Goal: Task Accomplishment & Management: Use online tool/utility

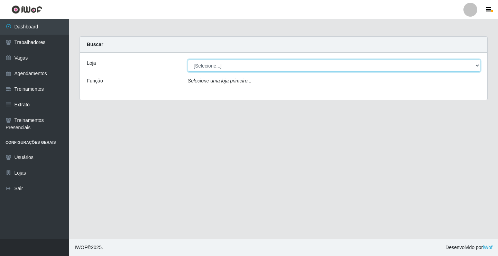
drag, startPoint x: 207, startPoint y: 65, endPoint x: 208, endPoint y: 70, distance: 5.7
click at [207, 65] on select "[Selecione...] Edilicya Supermercado" at bounding box center [334, 66] width 293 height 12
select select "460"
click at [188, 60] on select "[Selecione...] Edilicya Supermercado" at bounding box center [334, 66] width 293 height 12
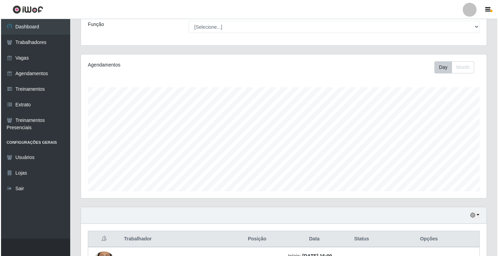
scroll to position [111, 0]
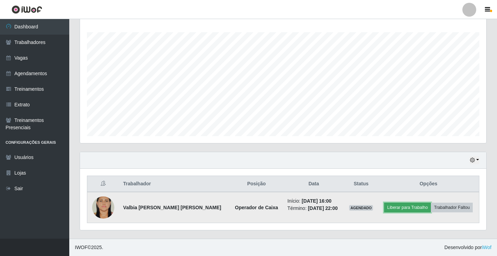
click at [395, 209] on button "Liberar para Trabalho" at bounding box center [407, 207] width 47 height 10
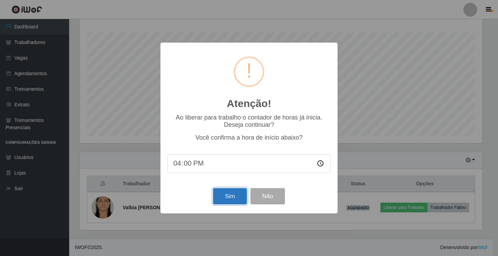
click at [236, 202] on button "Sim" at bounding box center [230, 196] width 34 height 16
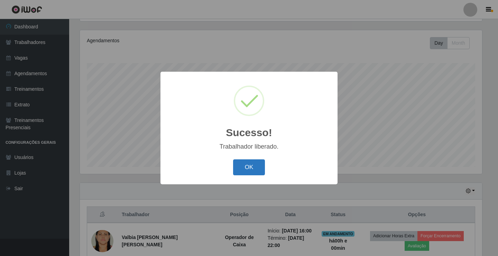
click at [263, 167] on button "OK" at bounding box center [249, 167] width 32 height 16
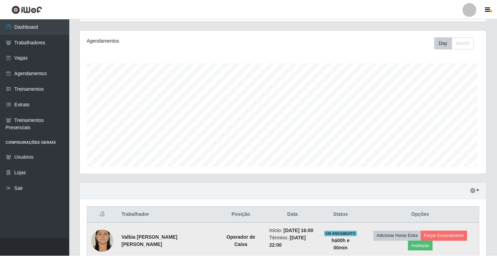
scroll to position [144, 406]
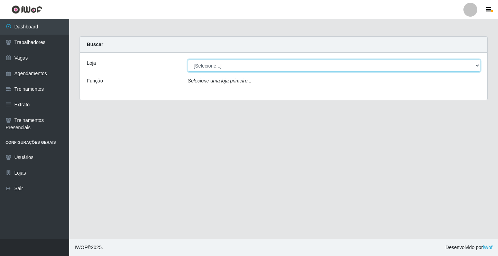
click at [221, 67] on select "[Selecione...] Edilicya Supermercado" at bounding box center [334, 66] width 293 height 12
select select "460"
click at [188, 60] on select "[Selecione...] Edilicya Supermercado" at bounding box center [334, 66] width 293 height 12
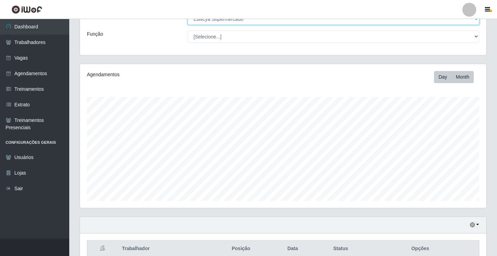
scroll to position [111, 0]
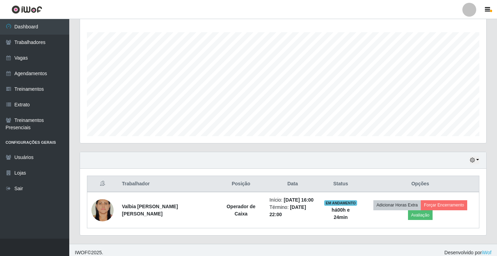
click at [478, 161] on div "Hoje 1 dia 3 dias 1 Semana Não encerrados" at bounding box center [283, 160] width 406 height 17
click at [477, 160] on button "button" at bounding box center [474, 160] width 10 height 8
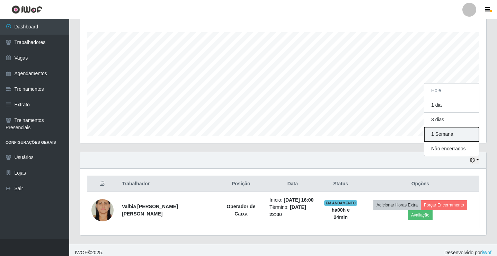
click at [440, 132] on button "1 Semana" at bounding box center [451, 134] width 55 height 15
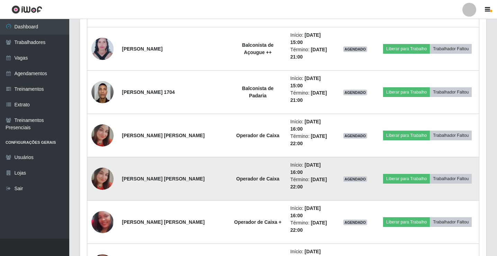
scroll to position [423, 0]
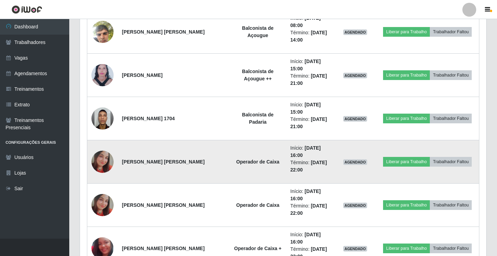
click at [229, 144] on td "Operador de Caixa" at bounding box center [257, 161] width 57 height 43
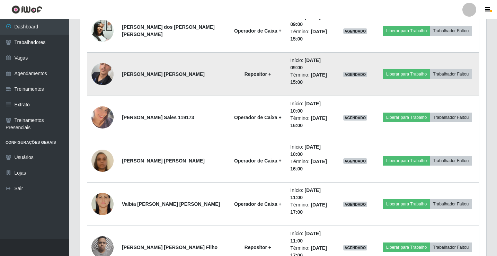
scroll to position [769, 0]
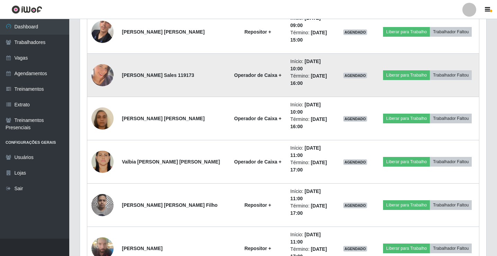
click at [98, 76] on img at bounding box center [102, 74] width 22 height 39
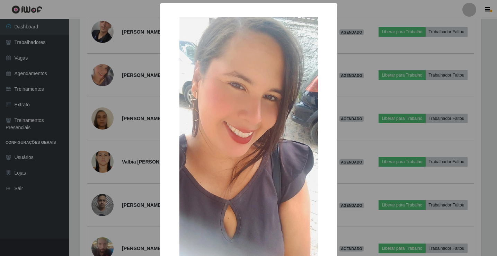
scroll to position [144, 402]
click at [353, 94] on div "× OK Cancel" at bounding box center [249, 128] width 498 height 256
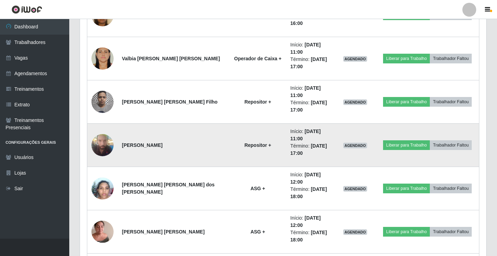
scroll to position [873, 0]
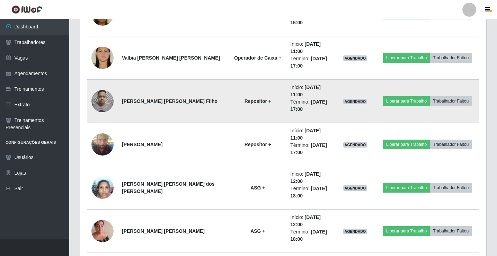
click at [105, 99] on img at bounding box center [102, 100] width 22 height 29
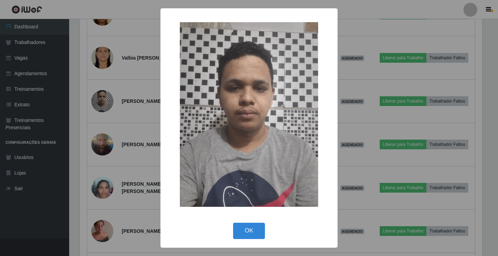
click at [345, 116] on div "× OK Cancel" at bounding box center [249, 128] width 498 height 256
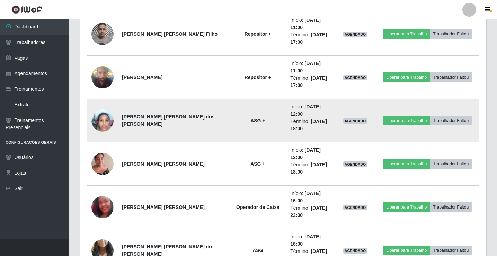
scroll to position [942, 0]
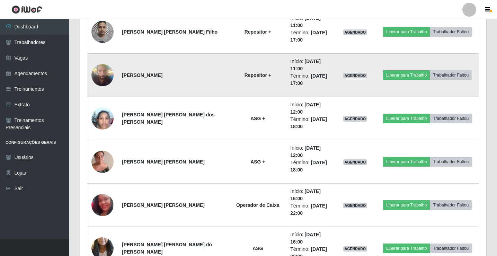
click at [104, 83] on img at bounding box center [102, 74] width 22 height 29
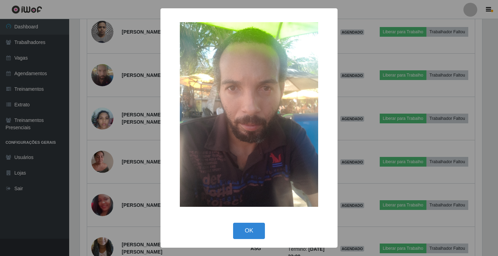
click at [419, 135] on div "× OK Cancel" at bounding box center [249, 128] width 498 height 256
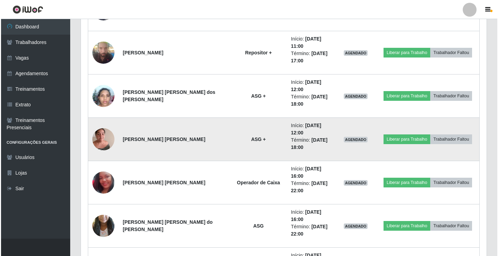
scroll to position [977, 0]
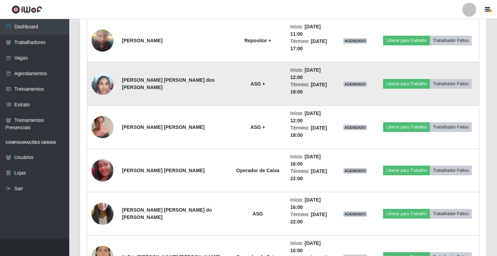
click at [109, 83] on img at bounding box center [102, 83] width 22 height 29
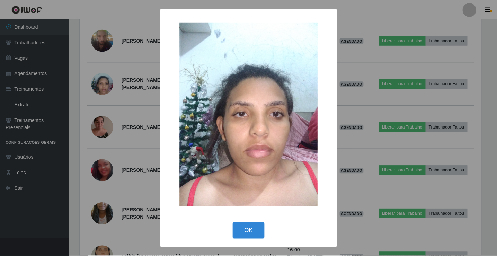
scroll to position [144, 402]
click at [397, 183] on div "× OK Cancel" at bounding box center [249, 128] width 498 height 256
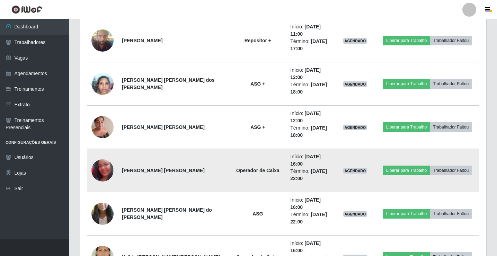
scroll to position [0, 0]
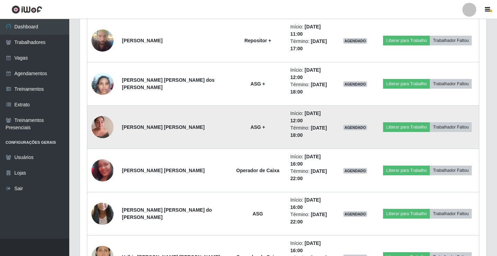
click at [105, 128] on img at bounding box center [102, 126] width 22 height 29
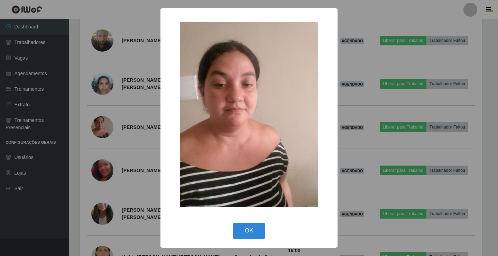
click at [412, 160] on div "× OK Cancel" at bounding box center [249, 128] width 498 height 256
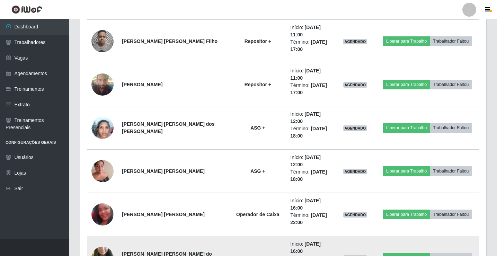
scroll to position [928, 0]
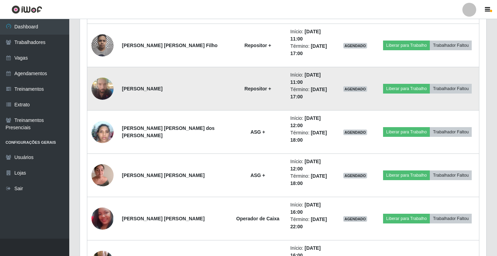
click at [97, 86] on img at bounding box center [102, 88] width 22 height 29
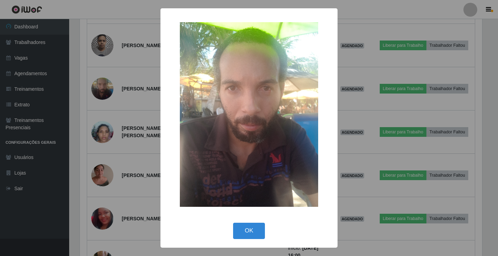
click at [343, 117] on div "× OK Cancel" at bounding box center [249, 128] width 498 height 256
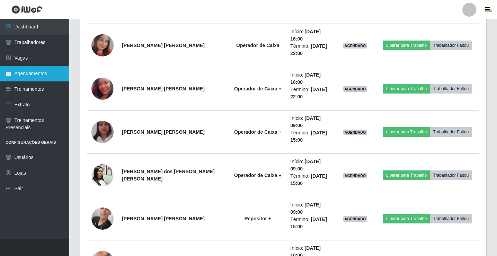
click at [19, 73] on link "Agendamentos" at bounding box center [34, 74] width 69 height 16
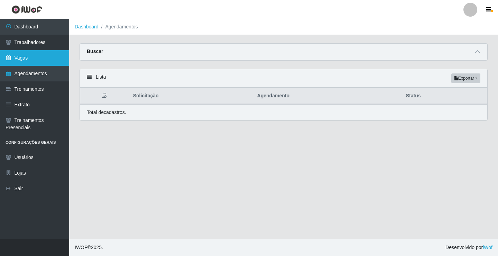
click at [22, 58] on link "Vagas" at bounding box center [34, 58] width 69 height 16
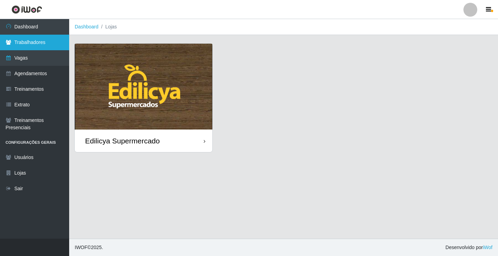
click at [19, 36] on link "Trabalhadores" at bounding box center [34, 43] width 69 height 16
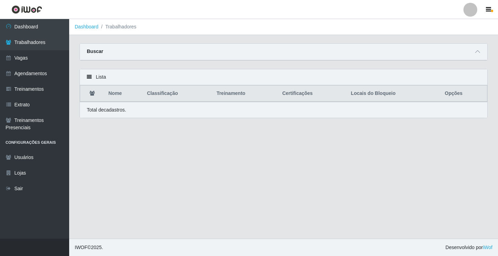
click at [477, 57] on div "Buscar" at bounding box center [284, 52] width 408 height 17
click at [478, 51] on icon at bounding box center [477, 51] width 5 height 5
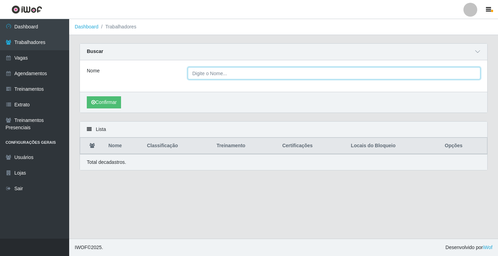
click at [209, 73] on input "Nome" at bounding box center [334, 73] width 293 height 12
click at [220, 75] on input "Nome" at bounding box center [334, 73] width 293 height 12
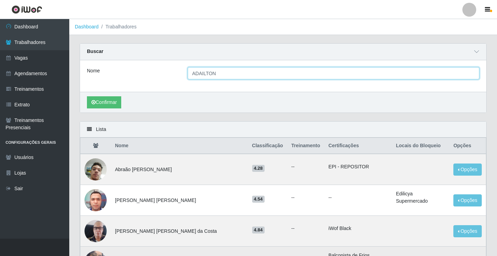
type input "ADAILTON"
click at [87, 96] on button "Confirmar" at bounding box center [104, 102] width 34 height 12
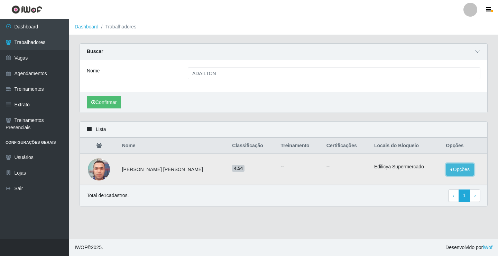
click at [465, 171] on button "Opções" at bounding box center [460, 169] width 28 height 12
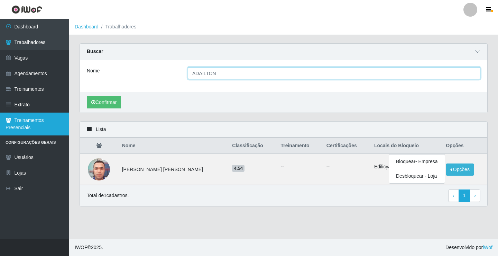
drag, startPoint x: 261, startPoint y: 73, endPoint x: 0, endPoint y: 115, distance: 264.5
click at [0, 115] on div "Dashboard Trabalhadores Vagas Agendamentos Treinamentos Extrato Treinamentos Pr…" at bounding box center [249, 128] width 498 height 219
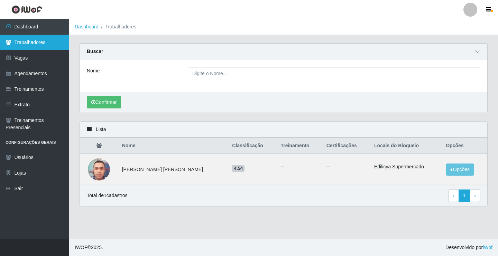
click at [46, 39] on link "Trabalhadores" at bounding box center [34, 43] width 69 height 16
click at [43, 41] on link "Trabalhadores" at bounding box center [34, 43] width 69 height 16
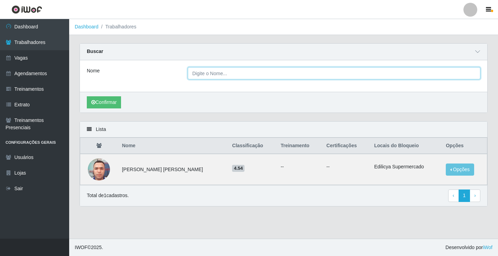
click at [260, 76] on input "Nome" at bounding box center [334, 73] width 293 height 12
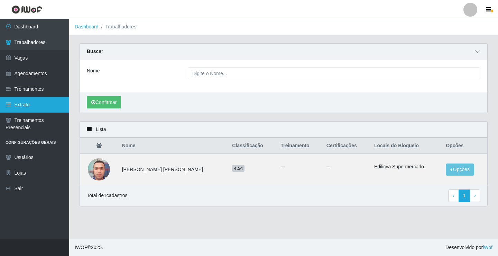
click at [15, 106] on link "Extrato" at bounding box center [34, 105] width 69 height 16
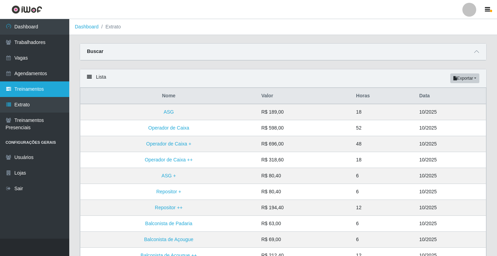
click at [25, 87] on link "Treinamentos" at bounding box center [34, 89] width 69 height 16
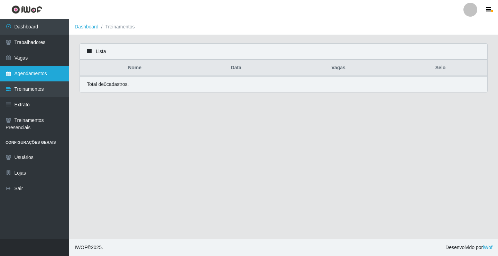
click at [26, 67] on link "Agendamentos" at bounding box center [34, 74] width 69 height 16
